Goal: Answer question/provide support

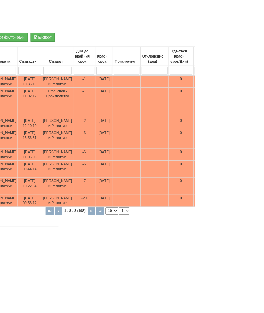
scroll to position [116, 0]
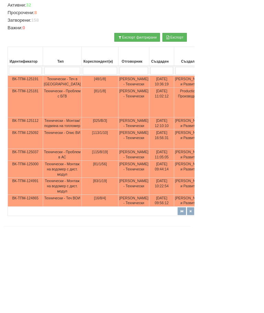
type input "П"
click at [112, 94] on input "search" at bounding box center [135, 96] width 47 height 10
type input "1"
type input "14"
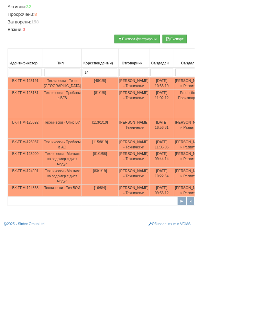
scroll to position [86, 0]
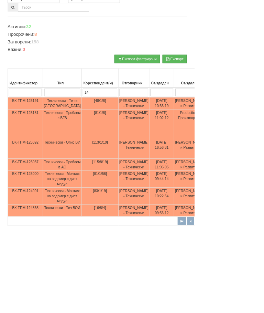
type input "14"
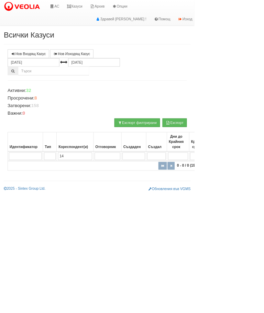
type input "140"
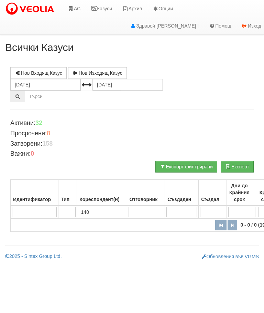
type input "140"
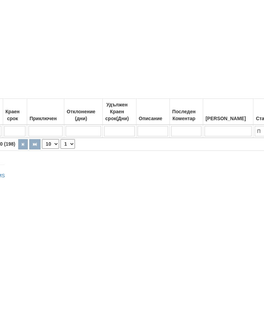
type input "140"
click at [255, 207] on input "П" at bounding box center [266, 212] width 23 height 10
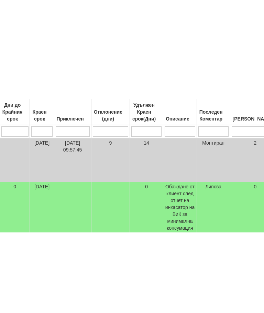
scroll to position [0, 32]
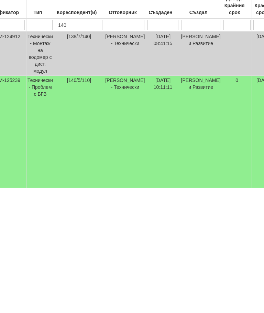
click at [222, 201] on td "0" at bounding box center [237, 266] width 30 height 130
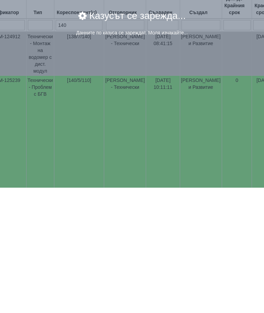
scroll to position [131, 32]
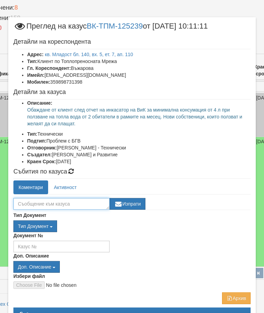
click at [36, 203] on textarea at bounding box center [61, 204] width 96 height 12
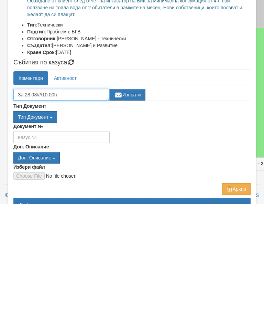
type textarea "За 28.08////10.00h"
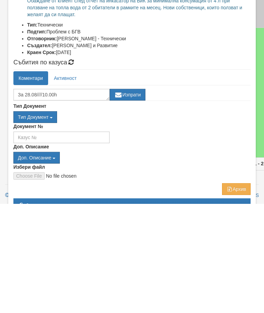
click at [130, 198] on button "Изпрати" at bounding box center [128, 204] width 36 height 12
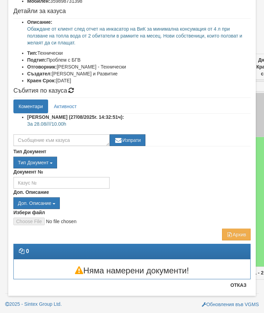
scroll to position [81, 0]
click at [241, 286] on button "Отказ" at bounding box center [238, 284] width 24 height 11
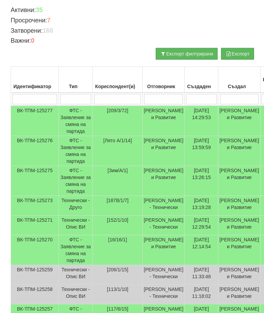
scroll to position [112, 0]
